Goal: Information Seeking & Learning: Check status

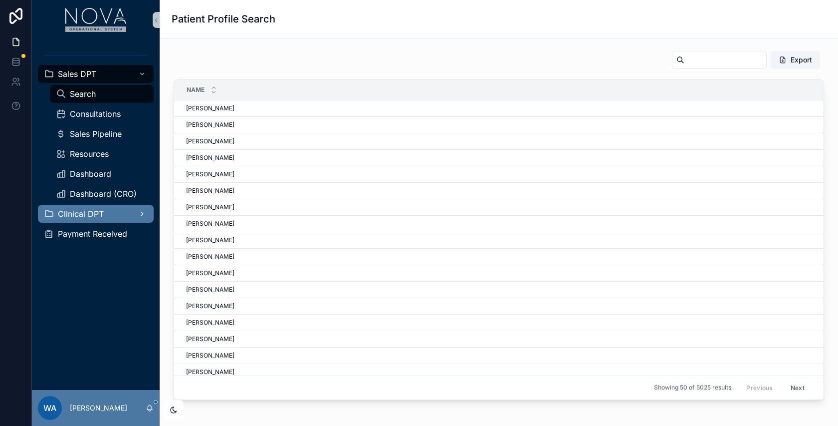
click at [92, 210] on span "Clinical DPT" at bounding box center [81, 214] width 46 height 8
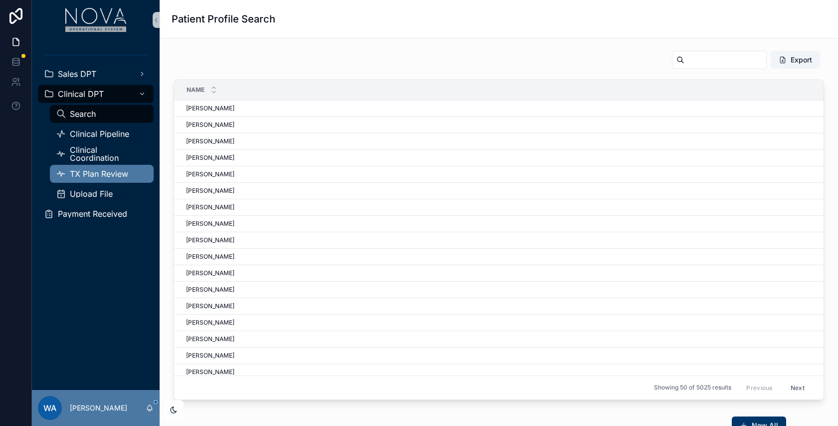
click at [106, 171] on span "TX Plan Review" at bounding box center [99, 174] width 58 height 8
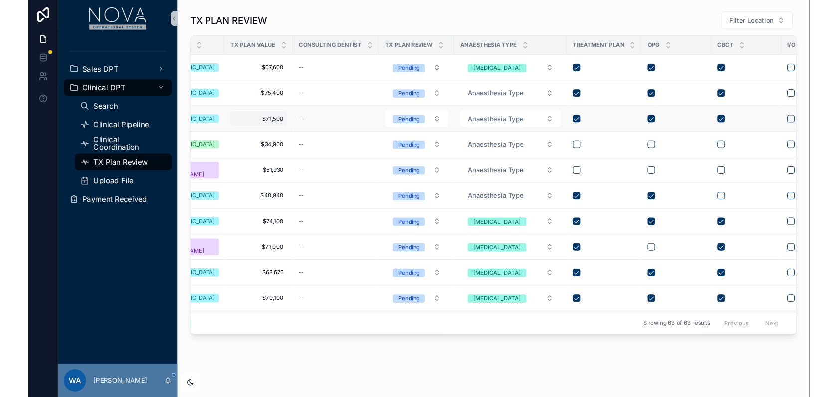
scroll to position [0, 255]
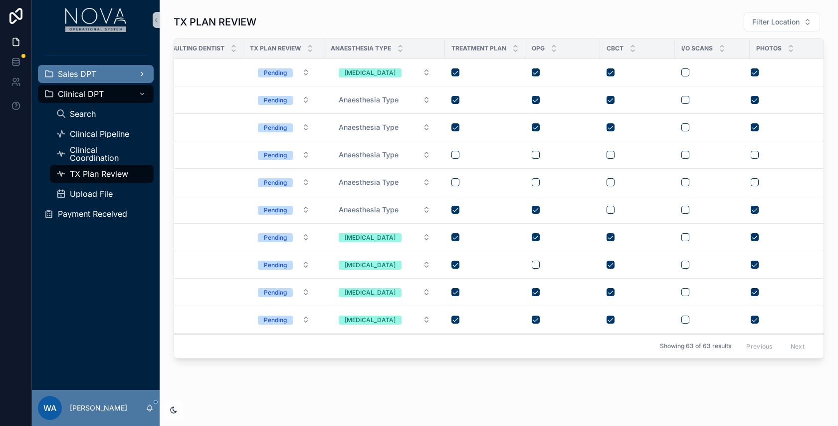
click at [90, 76] on span "Sales DPT" at bounding box center [77, 74] width 38 height 8
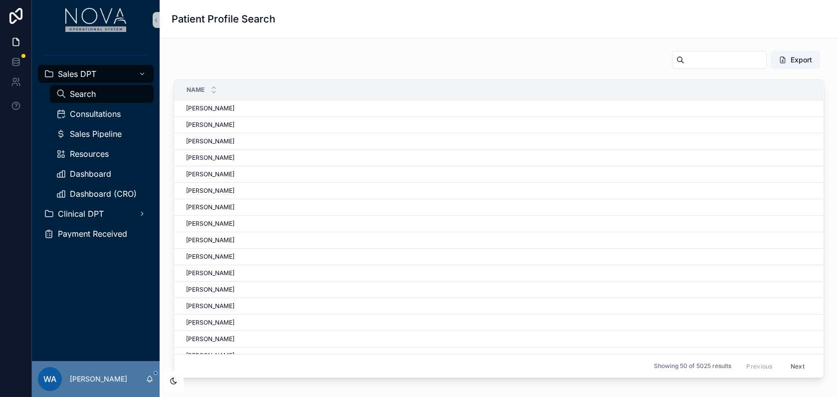
click at [91, 92] on span "Search" at bounding box center [83, 94] width 26 height 8
click at [692, 59] on input "scrollable content" at bounding box center [725, 60] width 82 height 14
paste input "**********"
type input "**********"
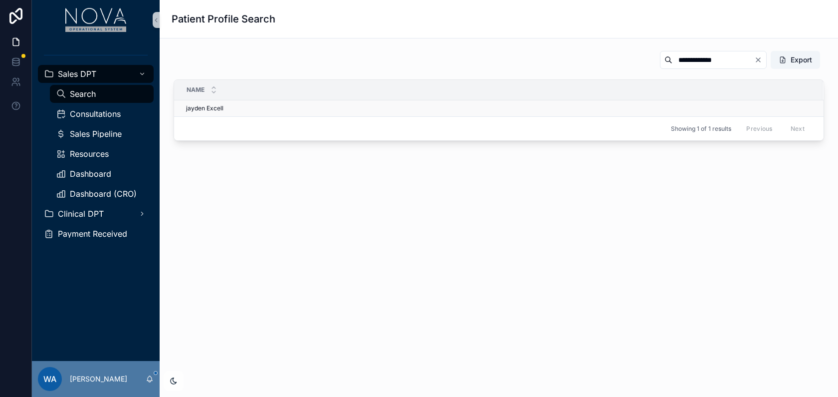
click at [211, 107] on span "jayden Excell" at bounding box center [204, 108] width 37 height 8
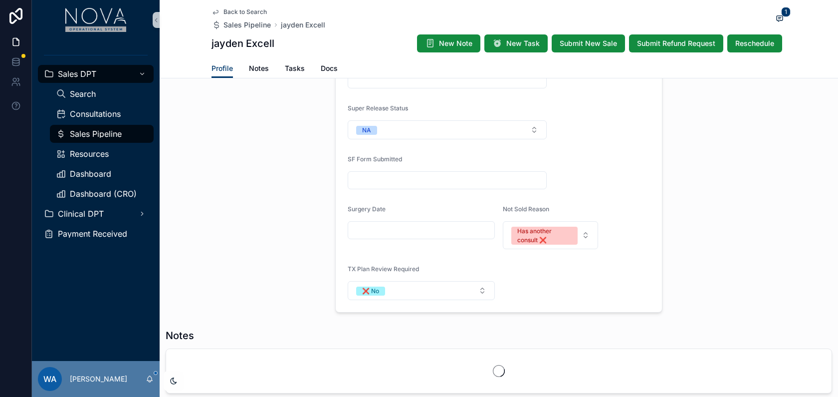
scroll to position [562, 0]
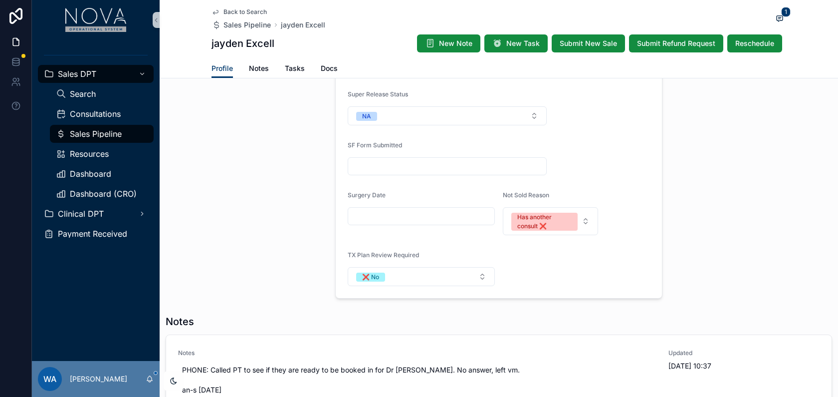
click at [362, 251] on span "TX Plan Review Required" at bounding box center [383, 254] width 71 height 7
click at [482, 274] on button "❌ No" at bounding box center [421, 276] width 147 height 19
click at [377, 327] on div "✅ Yes" at bounding box center [369, 325] width 19 height 9
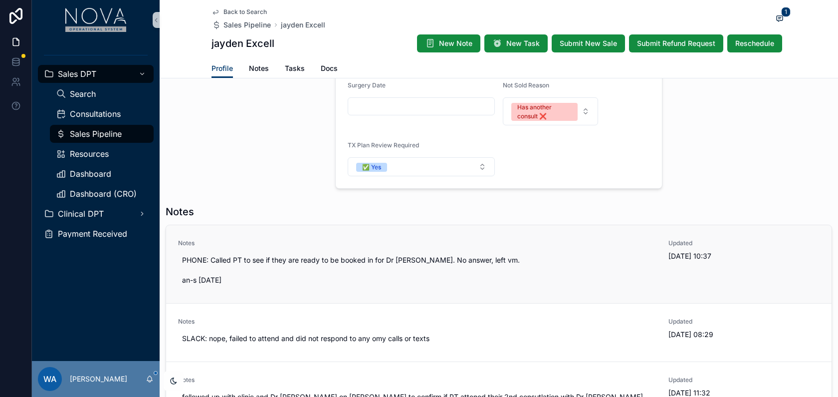
scroll to position [667, 0]
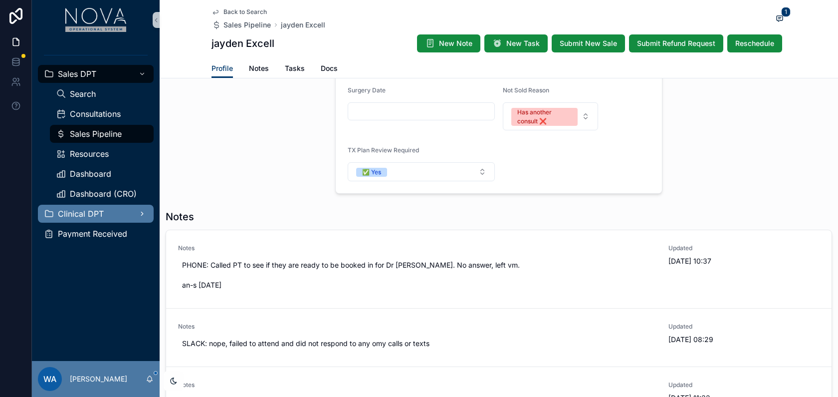
click at [89, 210] on span "Clinical DPT" at bounding box center [81, 214] width 46 height 8
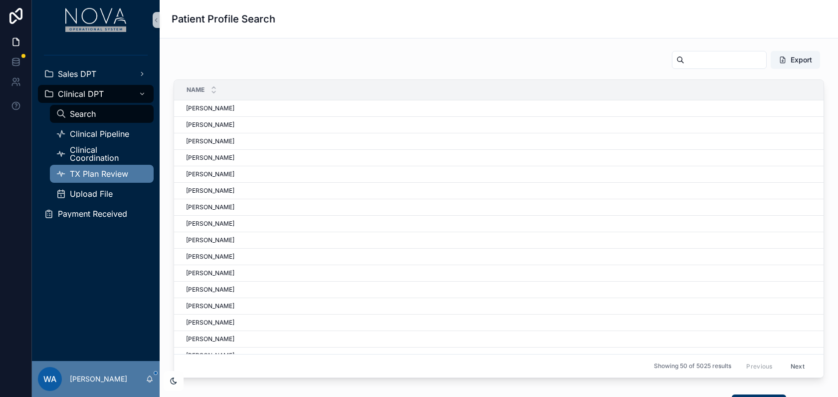
click at [105, 175] on span "TX Plan Review" at bounding box center [99, 174] width 58 height 8
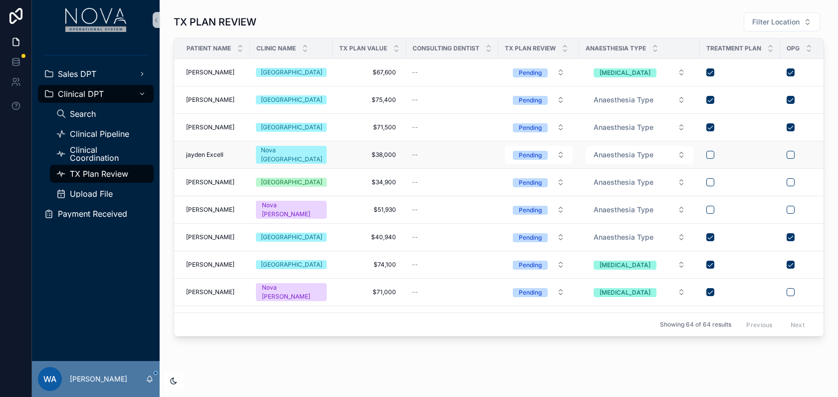
click at [210, 152] on span "jayden Excell" at bounding box center [204, 155] width 37 height 8
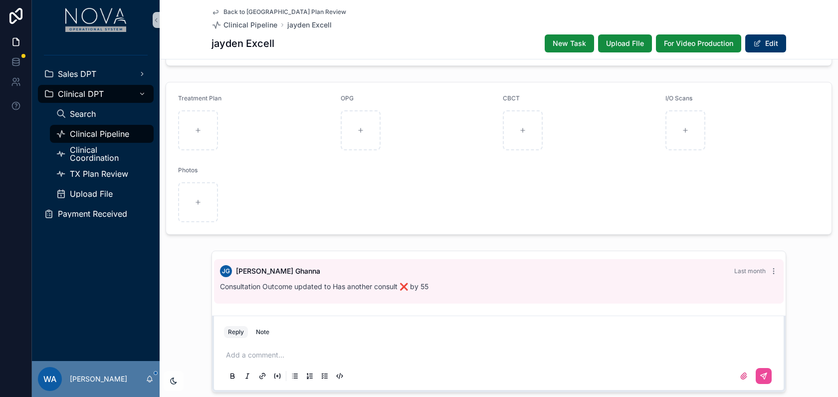
scroll to position [135, 0]
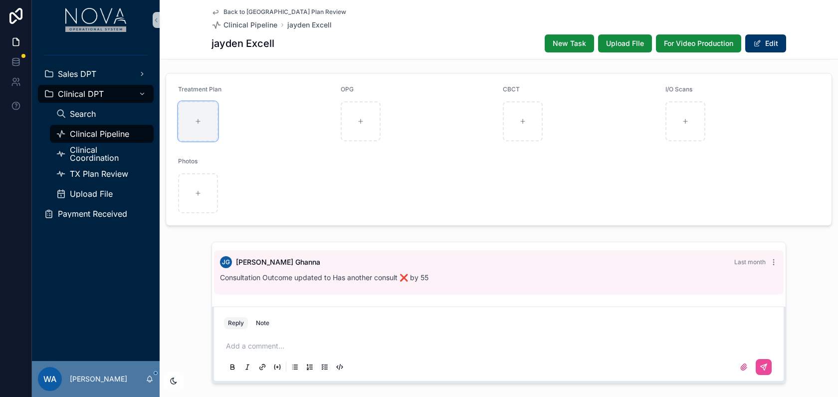
click at [201, 115] on div "scrollable content" at bounding box center [198, 121] width 40 height 40
click at [510, 85] on span "CBCT" at bounding box center [511, 88] width 17 height 7
click at [284, 341] on p "scrollable content" at bounding box center [501, 346] width 550 height 10
drag, startPoint x: 248, startPoint y: 336, endPoint x: 368, endPoint y: 336, distance: 119.7
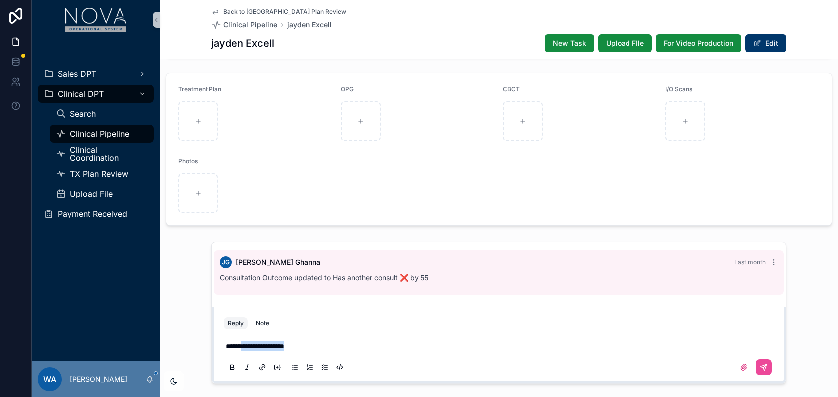
click at [368, 341] on p "**********" at bounding box center [501, 346] width 550 height 10
click at [259, 341] on p "**********" at bounding box center [501, 346] width 550 height 10
click at [273, 342] on span "**********" at bounding box center [255, 345] width 58 height 7
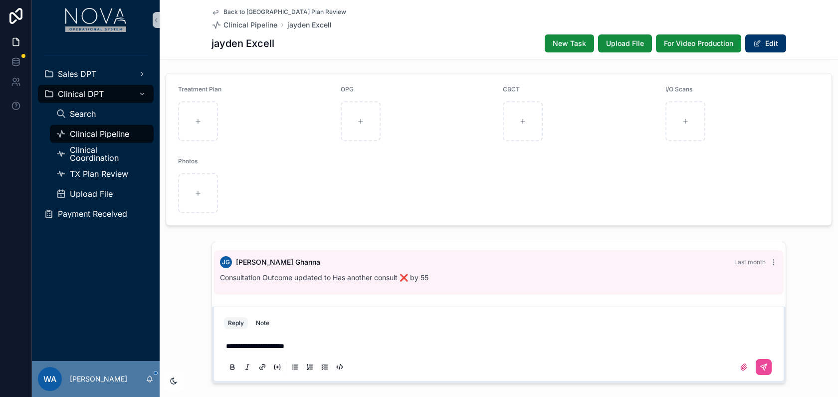
click at [284, 342] on span "**********" at bounding box center [255, 345] width 58 height 7
drag, startPoint x: 241, startPoint y: 338, endPoint x: 337, endPoint y: 338, distance: 95.3
click at [337, 341] on p "**********" at bounding box center [501, 346] width 550 height 10
click at [275, 340] on div "**********" at bounding box center [499, 356] width 550 height 42
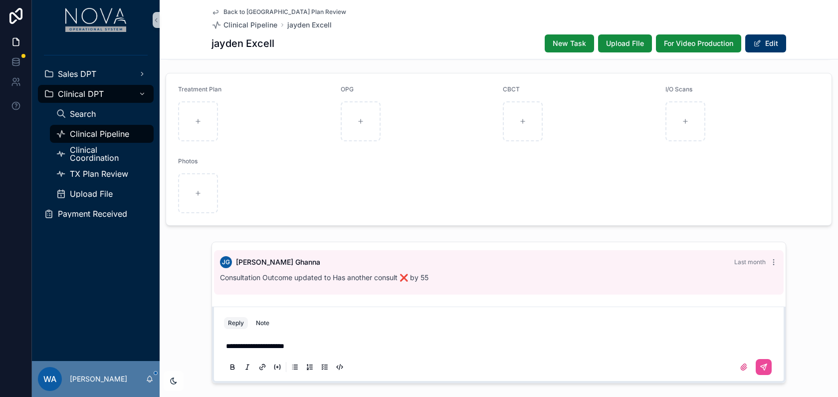
click at [278, 342] on span "**********" at bounding box center [255, 345] width 58 height 7
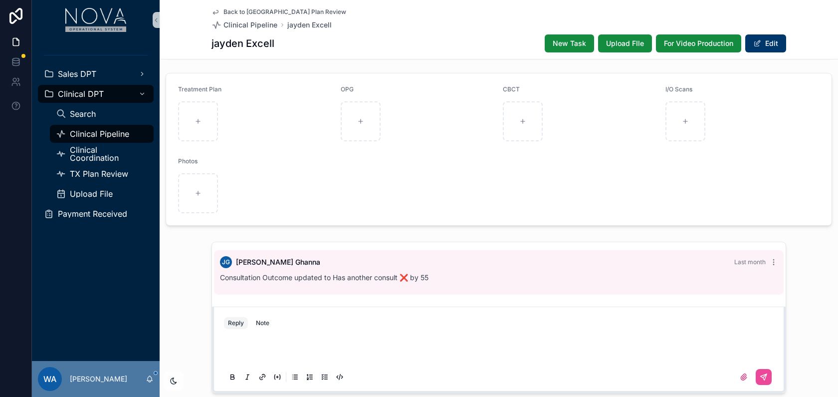
scroll to position [0, 0]
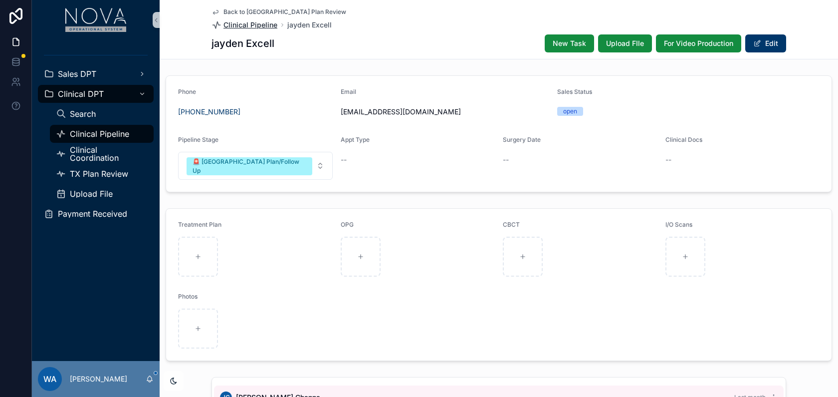
click at [251, 26] on span "Clinical Pipeline" at bounding box center [251, 25] width 54 height 10
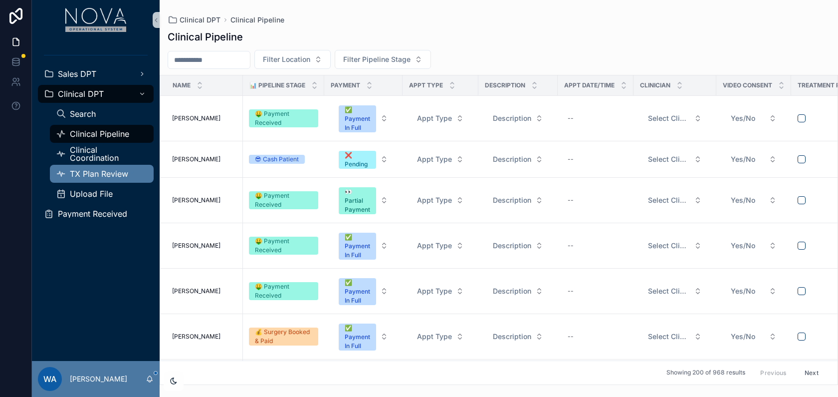
click at [107, 177] on span "TX Plan Review" at bounding box center [99, 174] width 58 height 8
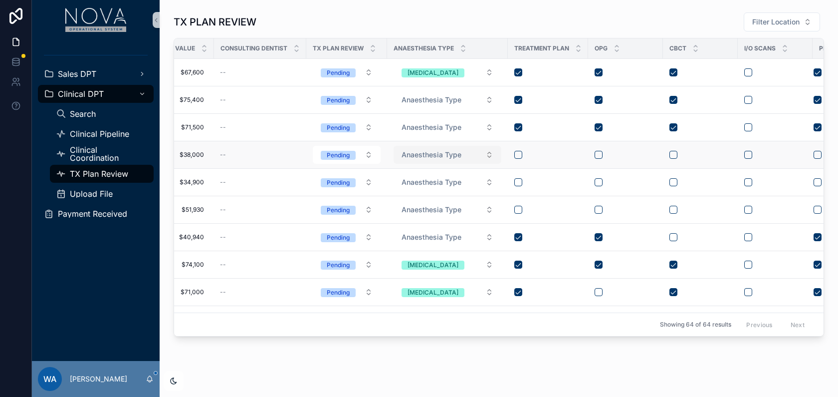
scroll to position [0, 255]
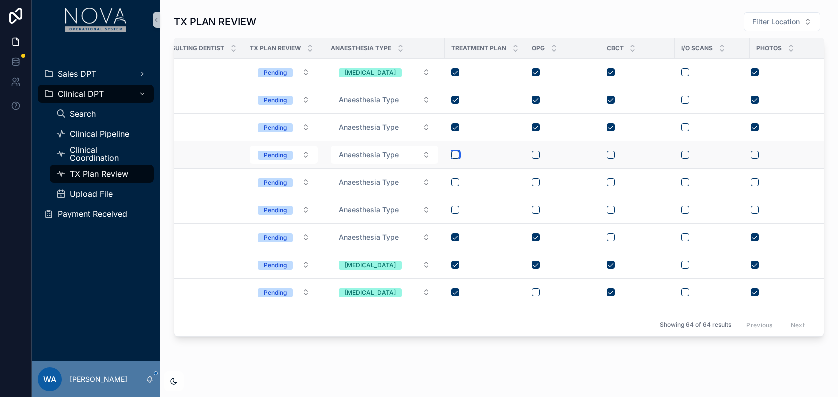
click at [455, 152] on button "scrollable content" at bounding box center [455, 155] width 8 height 8
click at [607, 156] on button "scrollable content" at bounding box center [611, 155] width 8 height 8
click at [689, 152] on div "scrollable content" at bounding box center [712, 155] width 62 height 8
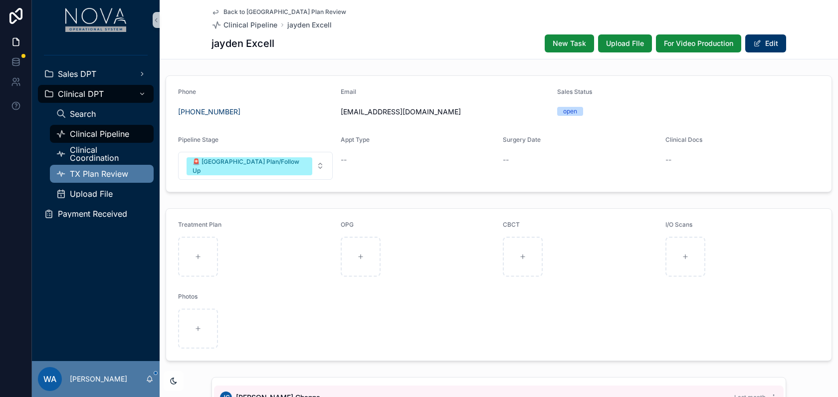
click at [99, 173] on span "TX Plan Review" at bounding box center [99, 174] width 58 height 8
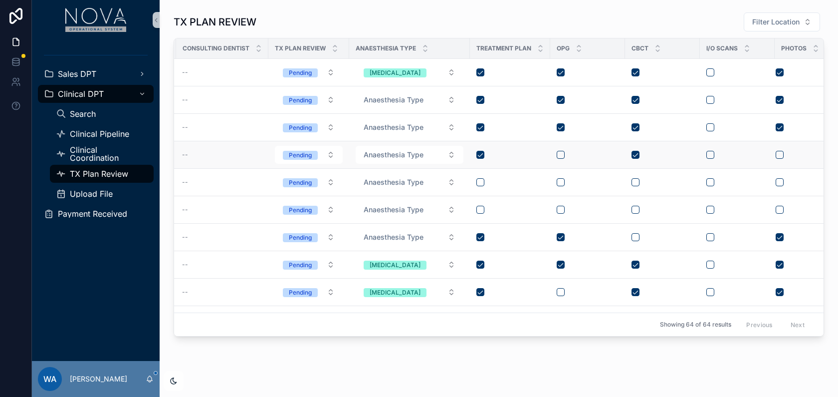
scroll to position [0, 255]
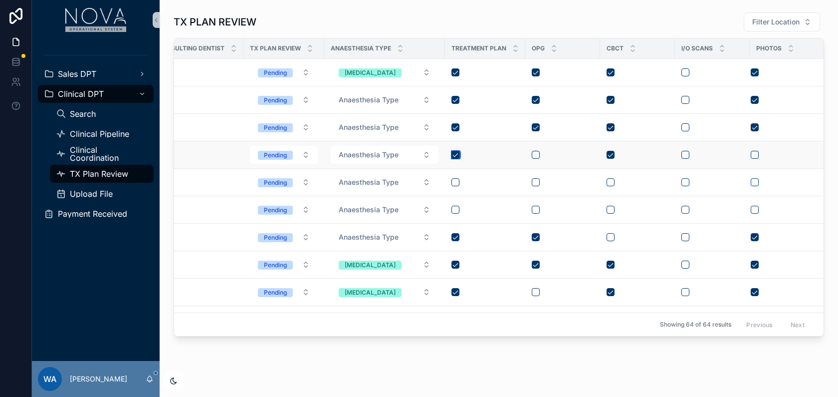
click at [455, 155] on button "scrollable content" at bounding box center [455, 155] width 8 height 8
click at [609, 152] on button "scrollable content" at bounding box center [611, 155] width 8 height 8
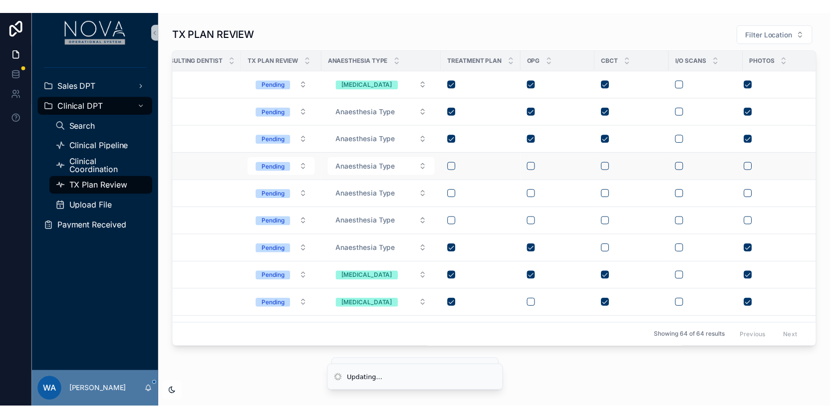
scroll to position [0, 0]
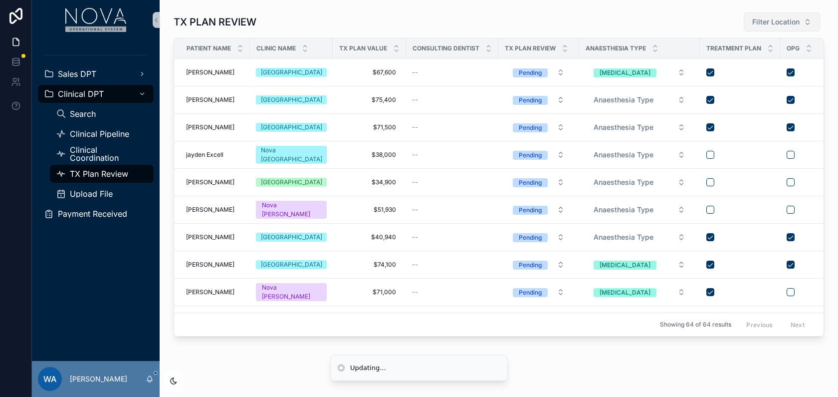
click at [809, 23] on button "Filter Location" at bounding box center [782, 21] width 76 height 19
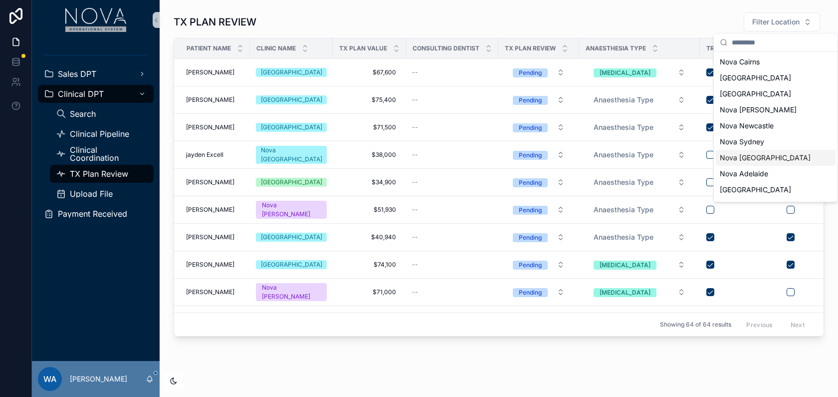
click at [759, 159] on div "Nova [GEOGRAPHIC_DATA]" at bounding box center [776, 158] width 120 height 16
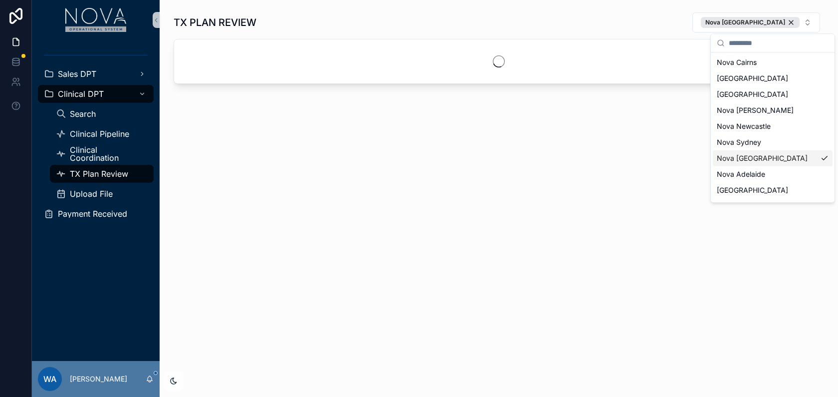
click at [460, 165] on div "TX PLAN REVIEW [GEOGRAPHIC_DATA]" at bounding box center [499, 84] width 678 height 168
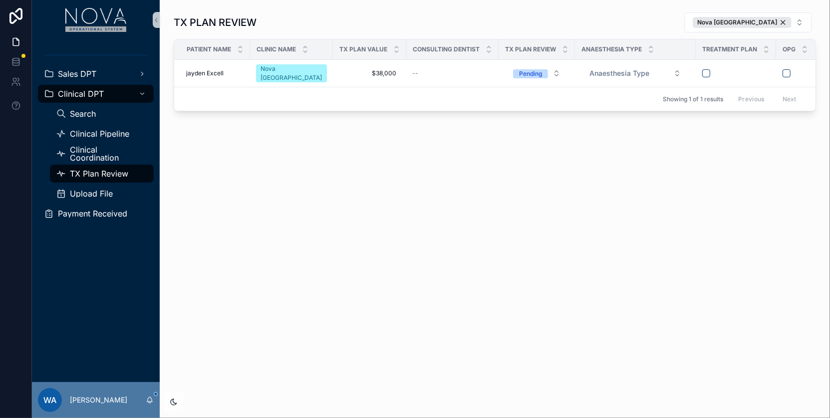
click at [565, 199] on div "TX PLAN REVIEW Nova Melbourne Patient Name Clinic Name tx plan Value Consulting…" at bounding box center [495, 209] width 670 height 418
click at [66, 69] on div "Sales DPT" at bounding box center [96, 74] width 104 height 16
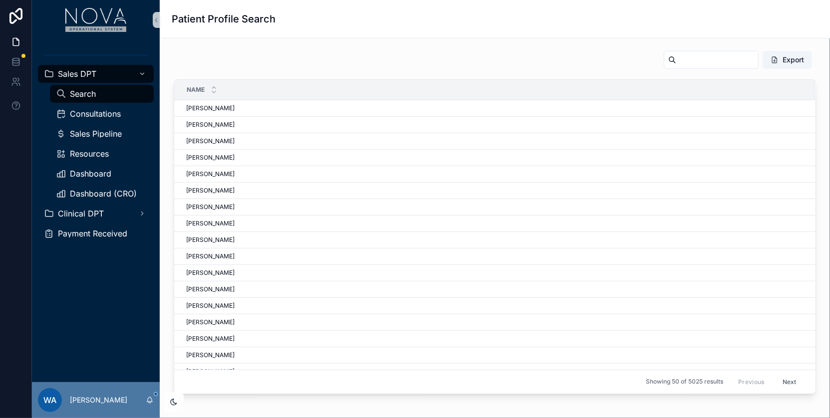
click at [713, 59] on input "scrollable content" at bounding box center [717, 60] width 82 height 14
paste input "**********"
type input "**********"
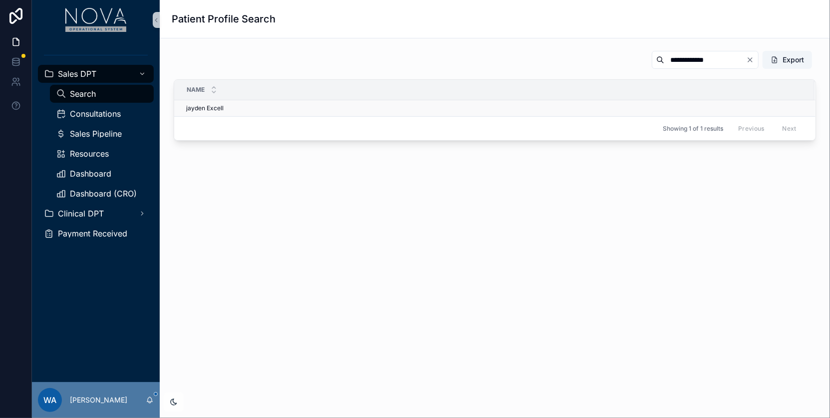
click at [211, 104] on span "jayden Excell" at bounding box center [204, 108] width 37 height 8
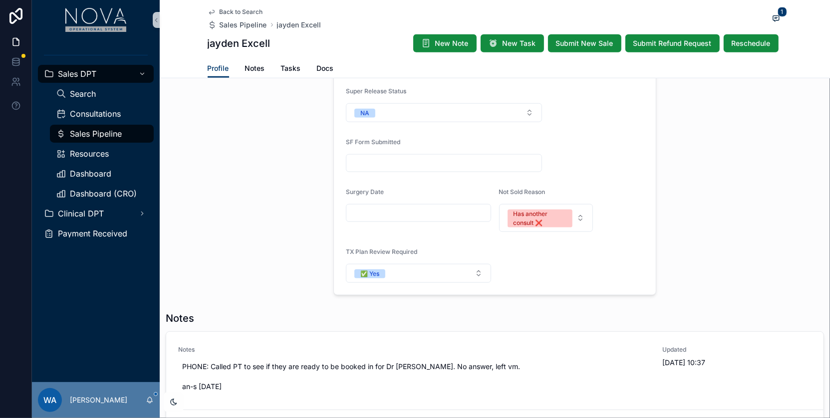
scroll to position [525, 0]
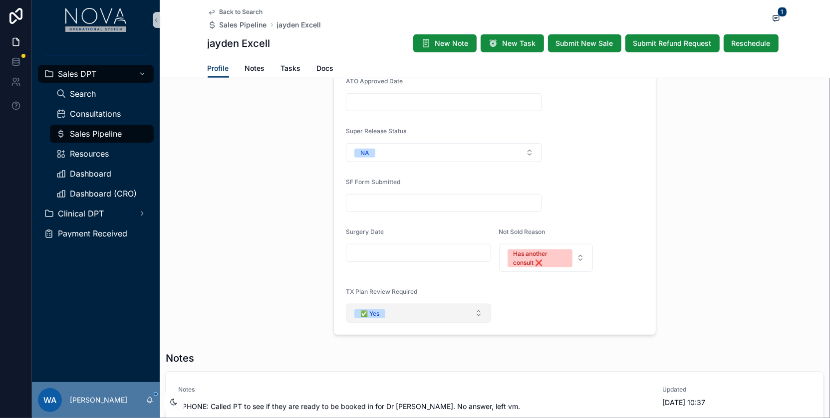
click at [480, 304] on button "✅ Yes" at bounding box center [418, 313] width 145 height 19
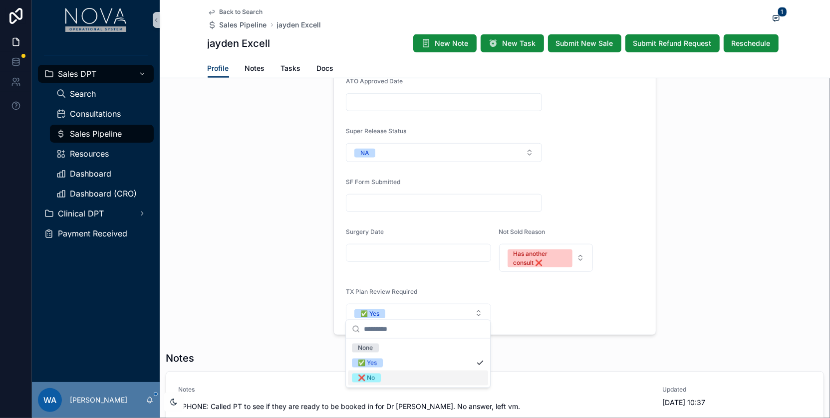
click at [363, 379] on div "❌ No" at bounding box center [366, 378] width 17 height 9
click at [431, 351] on div "Notes" at bounding box center [495, 358] width 658 height 14
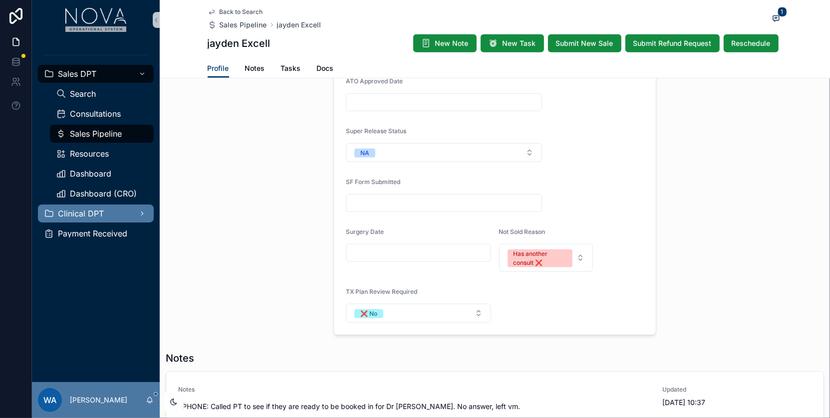
click at [87, 210] on span "Clinical DPT" at bounding box center [81, 214] width 46 height 8
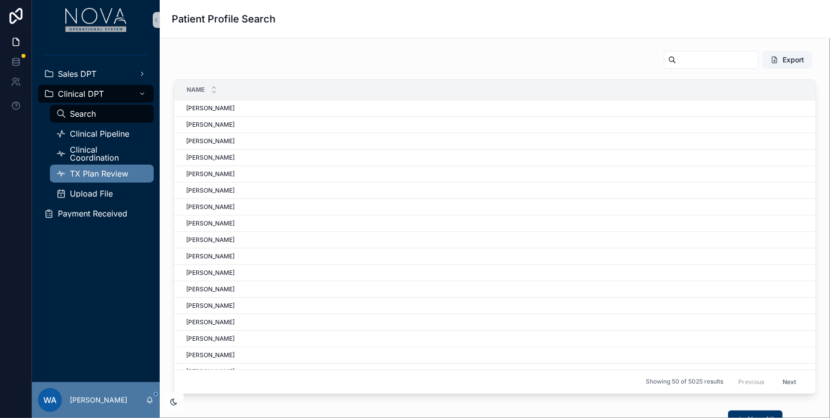
click at [110, 175] on span "TX Plan Review" at bounding box center [99, 174] width 58 height 8
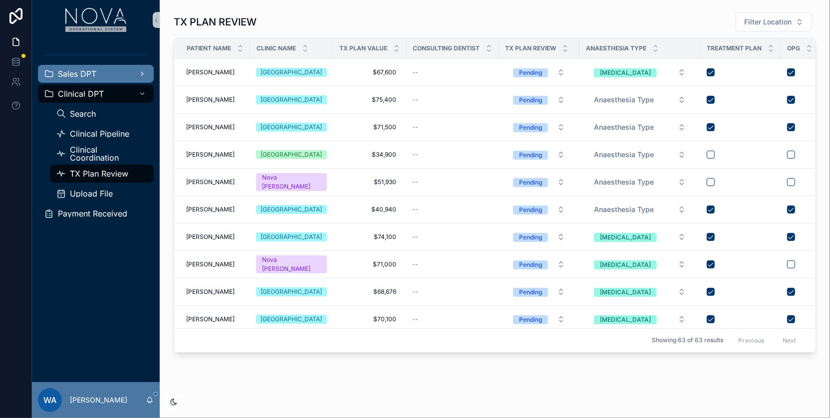
click at [81, 75] on span "Sales DPT" at bounding box center [77, 74] width 38 height 8
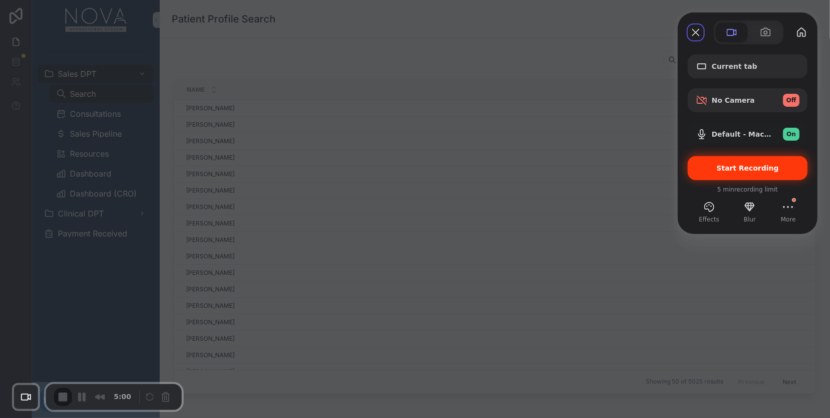
click at [748, 173] on div "Start Recording" at bounding box center [747, 168] width 120 height 24
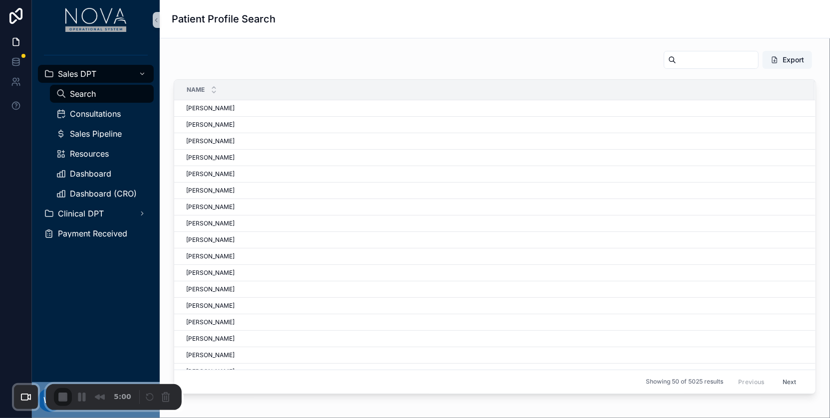
click at [86, 75] on span "Sales DPT" at bounding box center [77, 74] width 38 height 8
click at [88, 92] on span "Search" at bounding box center [83, 94] width 26 height 8
click at [677, 60] on input "scrollable content" at bounding box center [717, 60] width 82 height 14
paste input "**********"
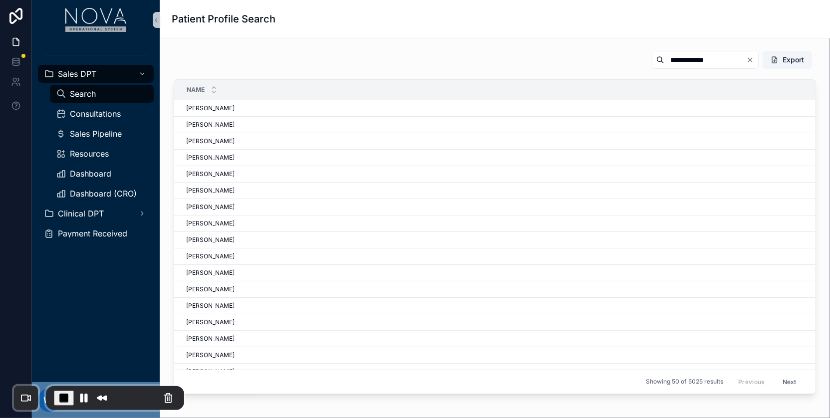
type input "**********"
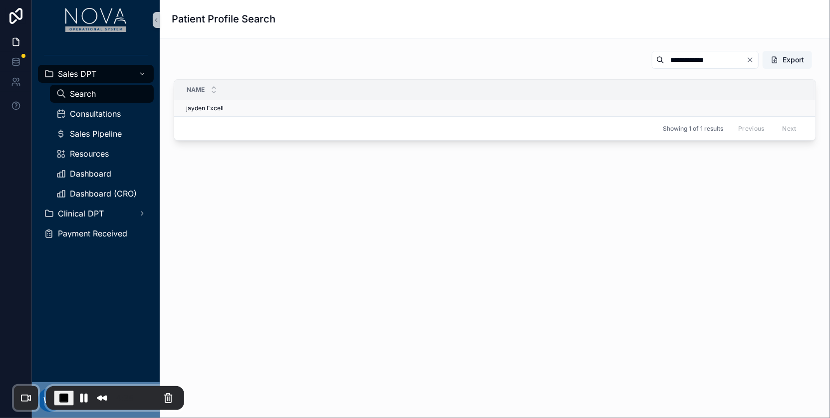
click at [209, 109] on span "jayden Excell" at bounding box center [204, 108] width 37 height 8
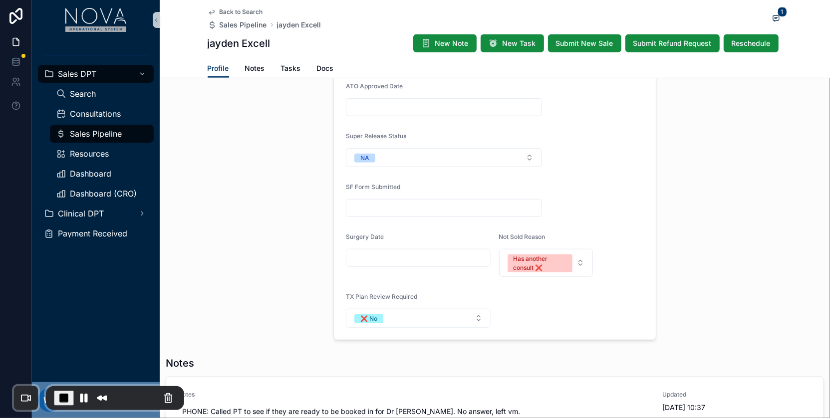
scroll to position [531, 0]
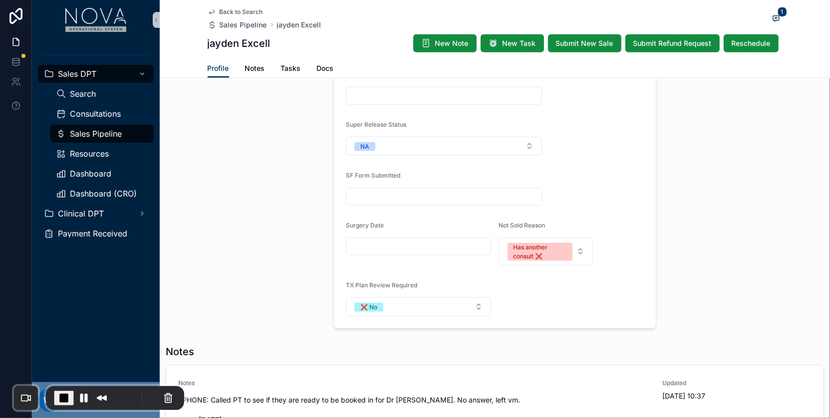
click at [373, 281] on span "TX Plan Review Required" at bounding box center [381, 284] width 71 height 7
click at [482, 304] on button "❌ No" at bounding box center [418, 306] width 145 height 19
click at [374, 350] on div "✅ Yes" at bounding box center [418, 356] width 140 height 15
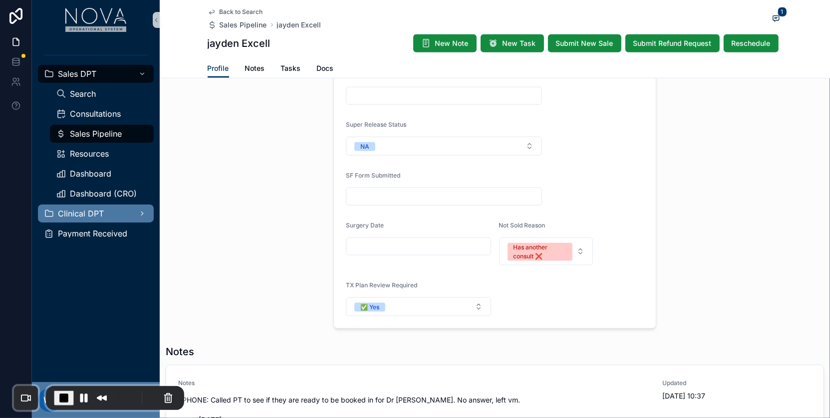
click at [81, 218] on div "Clinical DPT" at bounding box center [96, 214] width 104 height 16
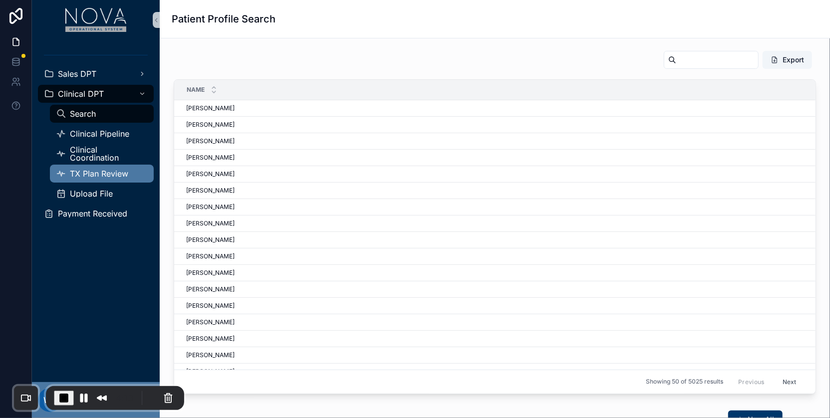
click at [109, 176] on span "TX Plan Review" at bounding box center [99, 174] width 58 height 8
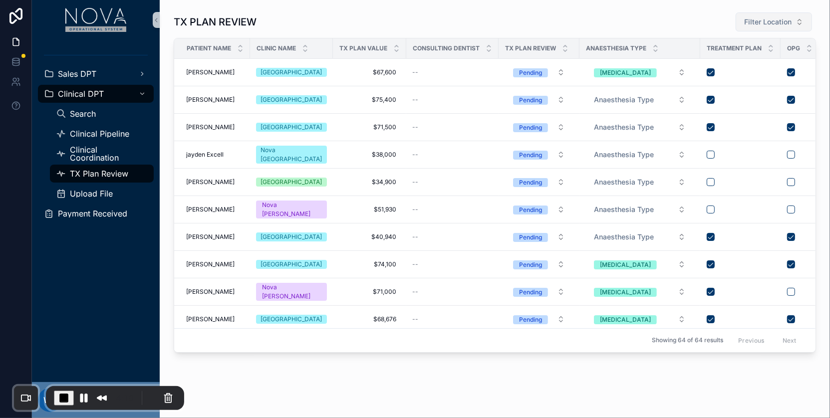
click at [796, 20] on button "Filter Location" at bounding box center [773, 21] width 76 height 19
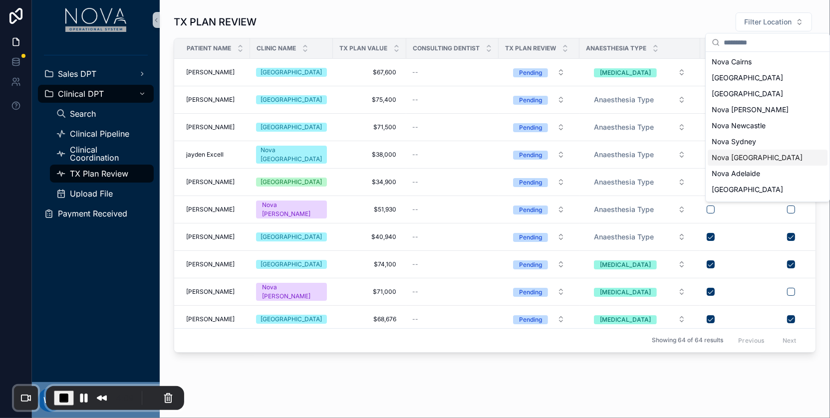
click at [731, 154] on div "Nova [GEOGRAPHIC_DATA]" at bounding box center [767, 158] width 120 height 16
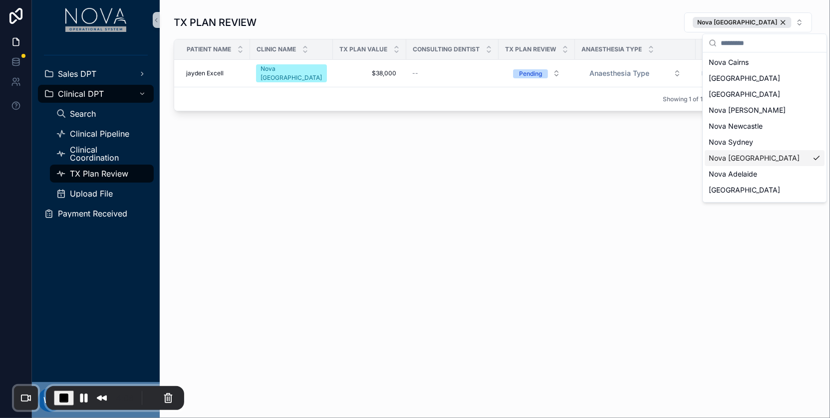
click at [366, 191] on div "TX PLAN REVIEW Nova Melbourne Patient Name Clinic Name tx plan Value Consulting…" at bounding box center [495, 97] width 670 height 195
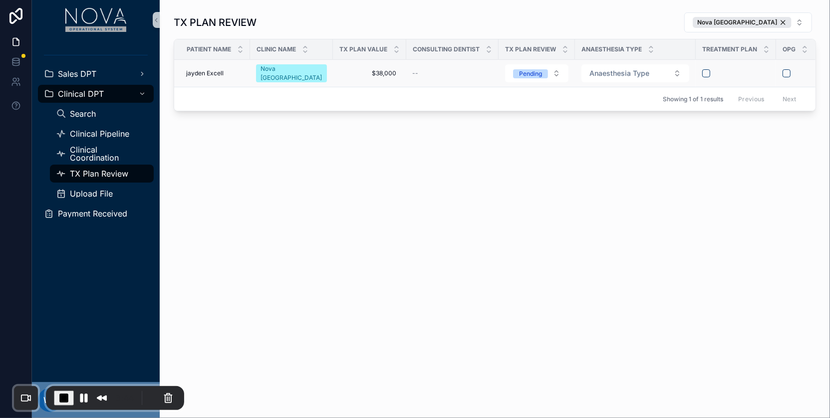
click at [213, 71] on span "jayden Excell" at bounding box center [204, 73] width 37 height 8
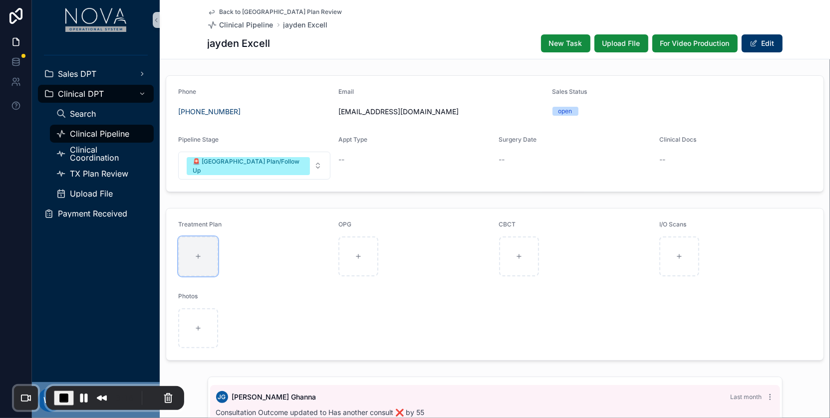
click at [202, 236] on div "scrollable content" at bounding box center [198, 256] width 40 height 40
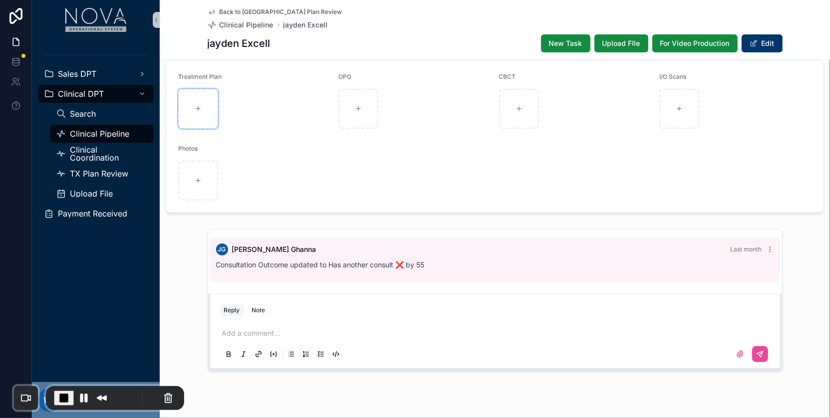
scroll to position [157, 0]
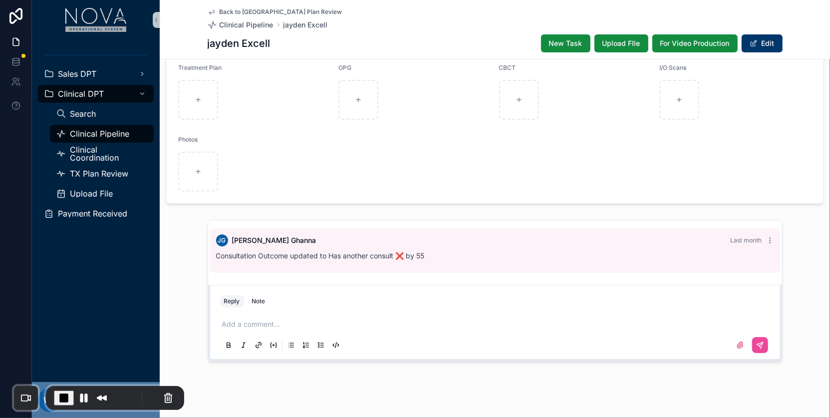
click at [247, 318] on div "Add a comment..." at bounding box center [495, 334] width 550 height 42
click at [233, 319] on p "scrollable content" at bounding box center [497, 324] width 550 height 10
copy span "**********"
click at [260, 318] on div "********" at bounding box center [495, 334] width 550 height 42
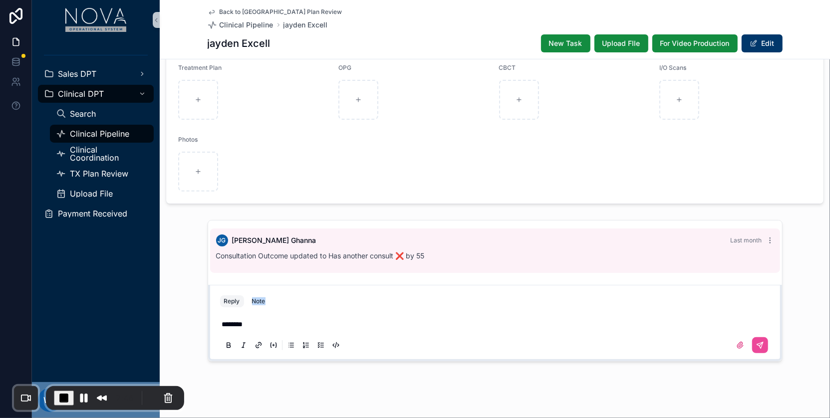
click at [260, 318] on div "********" at bounding box center [495, 334] width 550 height 42
click at [253, 319] on p "********" at bounding box center [497, 324] width 550 height 10
click at [485, 319] on p "********" at bounding box center [497, 324] width 550 height 10
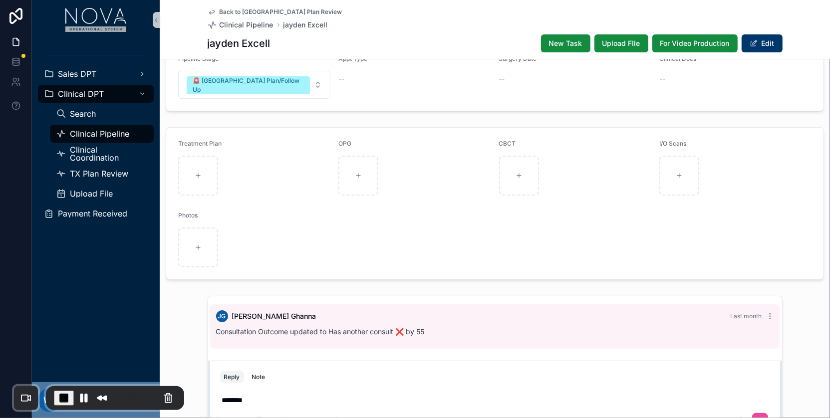
scroll to position [0, 0]
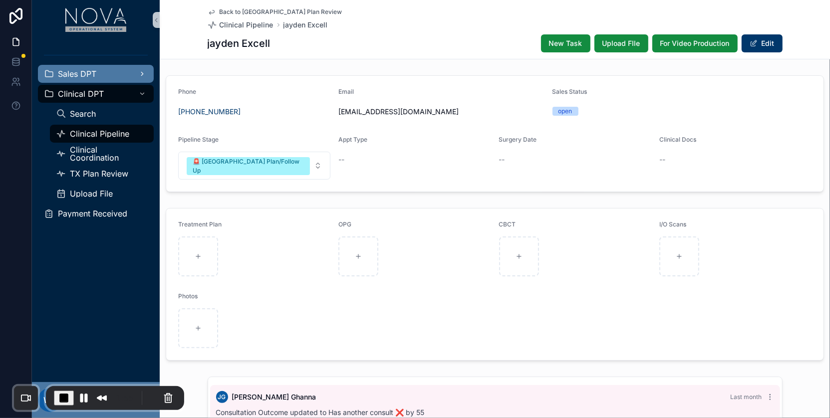
click at [121, 73] on div "Sales DPT" at bounding box center [96, 74] width 104 height 16
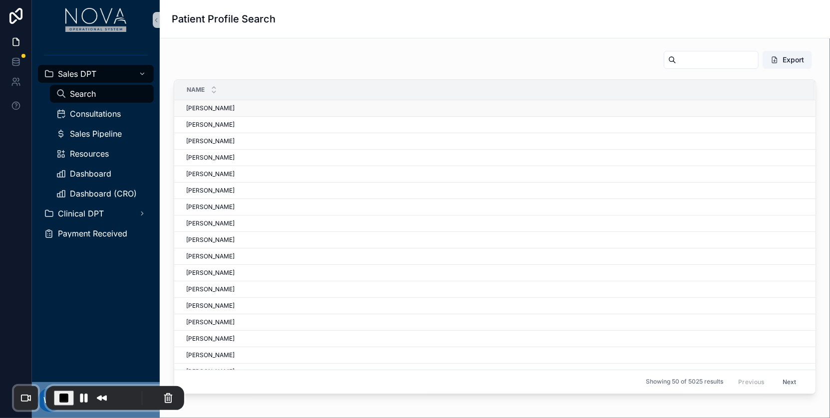
click at [209, 108] on span "[PERSON_NAME]" at bounding box center [210, 108] width 48 height 8
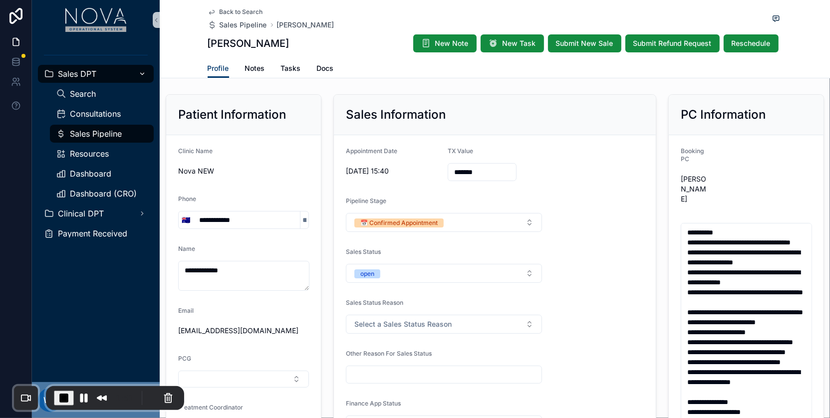
click at [77, 73] on span "Sales DPT" at bounding box center [77, 74] width 38 height 8
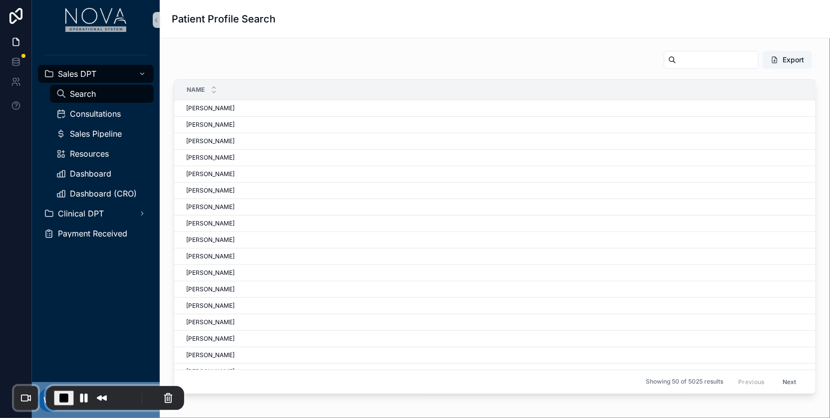
click at [84, 90] on span "Search" at bounding box center [83, 94] width 26 height 8
click at [216, 172] on span "[PERSON_NAME]" at bounding box center [210, 174] width 48 height 8
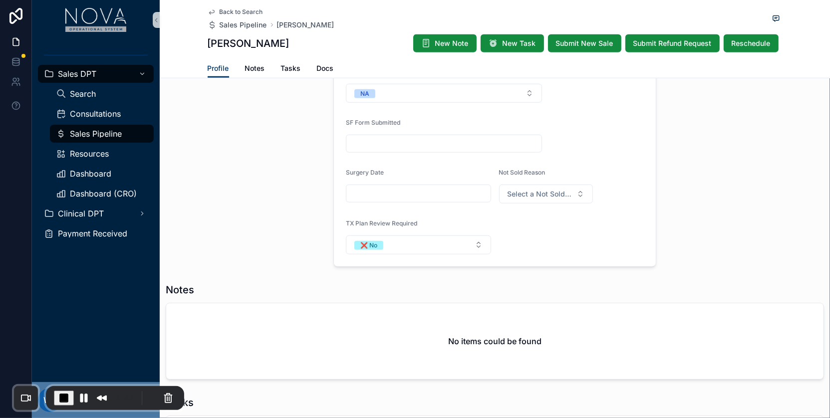
scroll to position [583, 0]
click at [358, 221] on span "TX Plan Review Required" at bounding box center [381, 224] width 71 height 7
click at [63, 214] on span "Clinical DPT" at bounding box center [81, 214] width 46 height 8
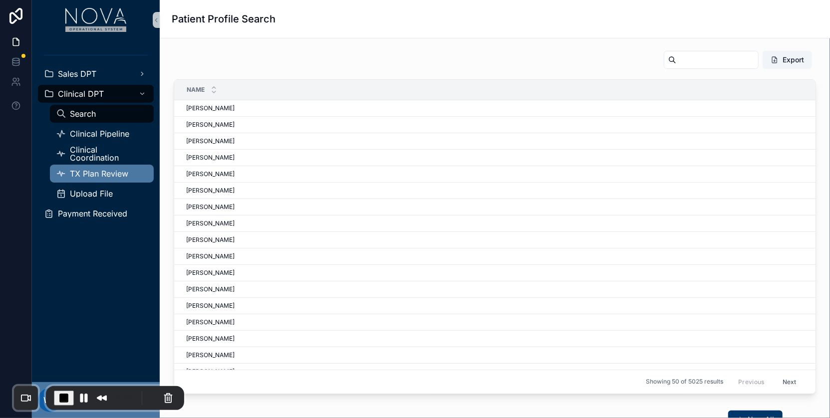
click at [91, 178] on div "TX Plan Review" at bounding box center [102, 174] width 92 height 16
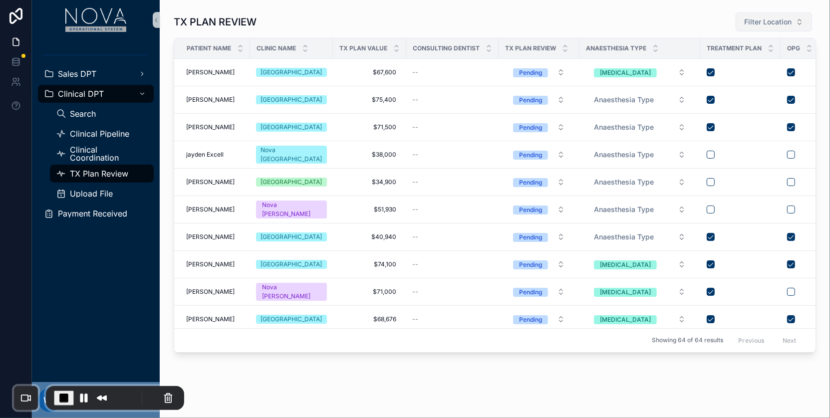
click at [791, 17] on span "Filter Location" at bounding box center [767, 22] width 47 height 10
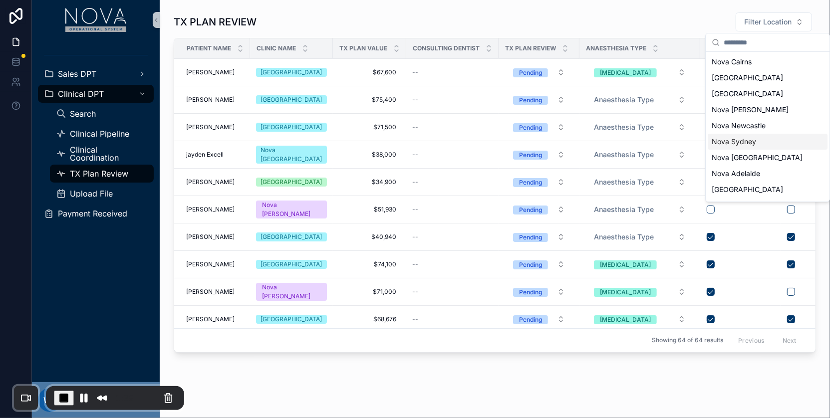
click at [738, 148] on div "Nova Sydney" at bounding box center [767, 142] width 120 height 16
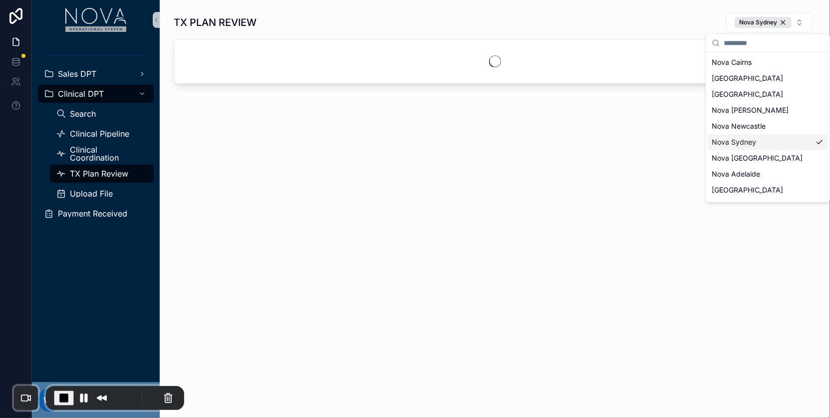
click at [739, 147] on div "Nova Sydney" at bounding box center [767, 142] width 120 height 16
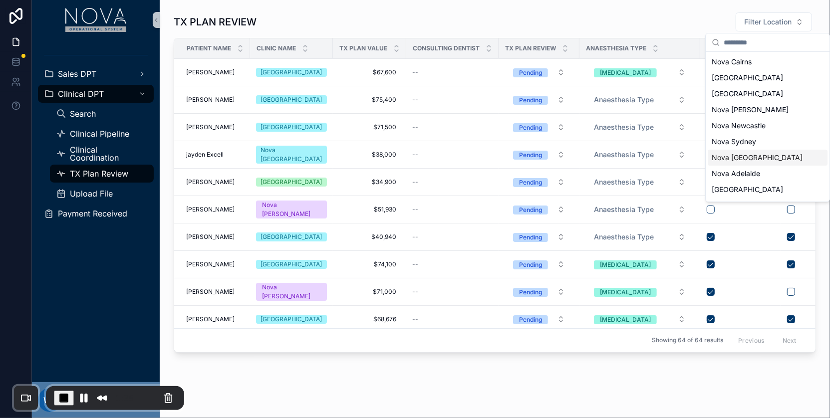
click at [738, 152] on div "Nova [GEOGRAPHIC_DATA]" at bounding box center [767, 158] width 120 height 16
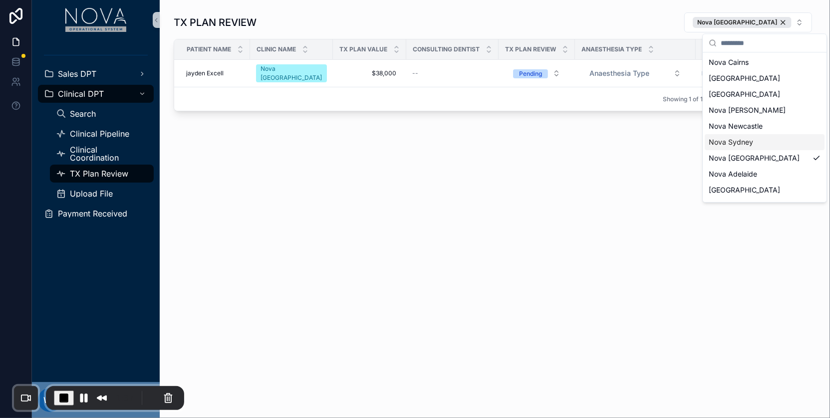
click at [376, 152] on div "TX PLAN REVIEW Nova Melbourne Patient Name Clinic Name tx plan Value Consulting…" at bounding box center [495, 89] width 670 height 179
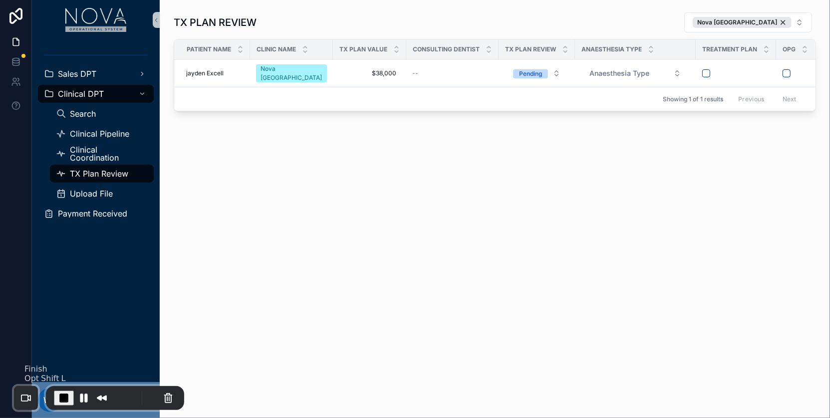
click at [63, 400] on span "End Recording" at bounding box center [64, 398] width 12 height 12
